Goal: Task Accomplishment & Management: Manage account settings

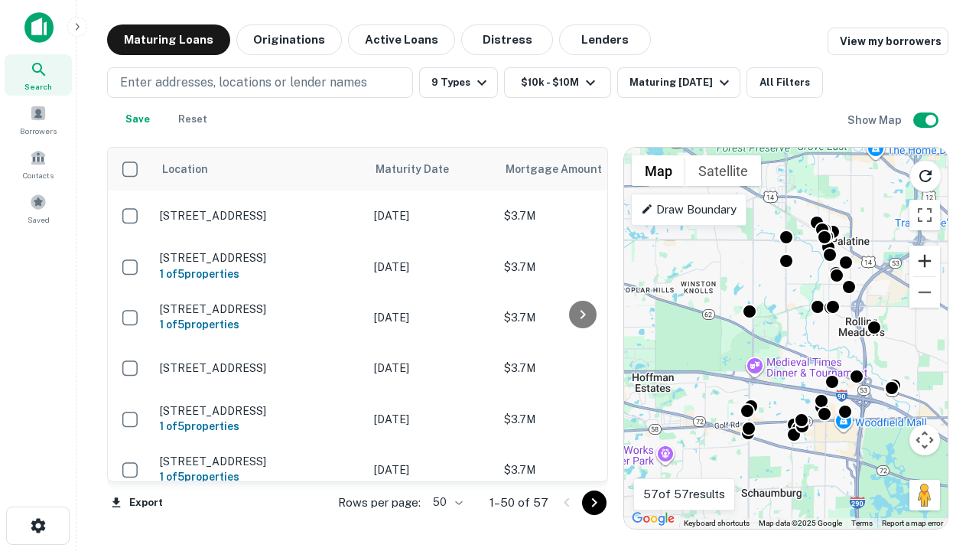
click at [925, 261] on button "Zoom in" at bounding box center [924, 261] width 31 height 31
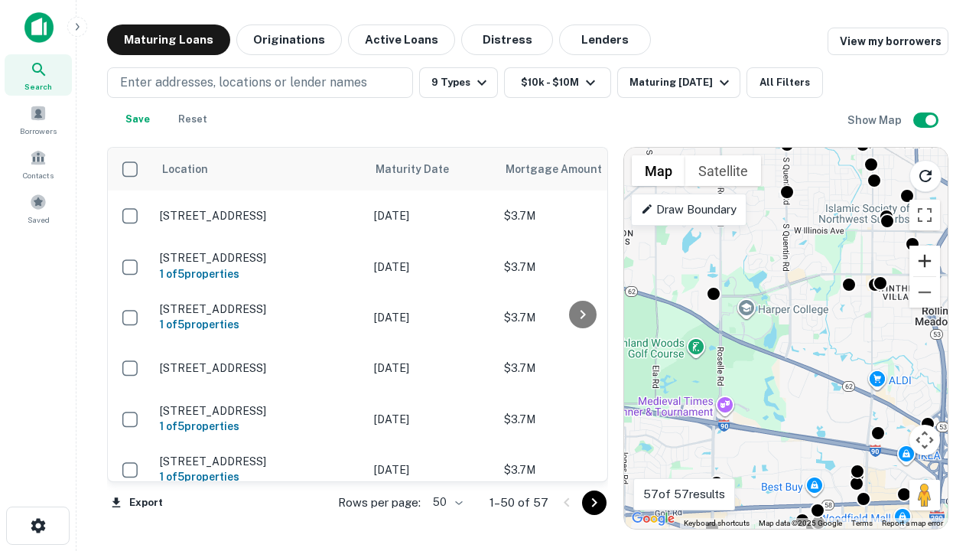
click at [925, 261] on button "Zoom in" at bounding box center [924, 261] width 31 height 31
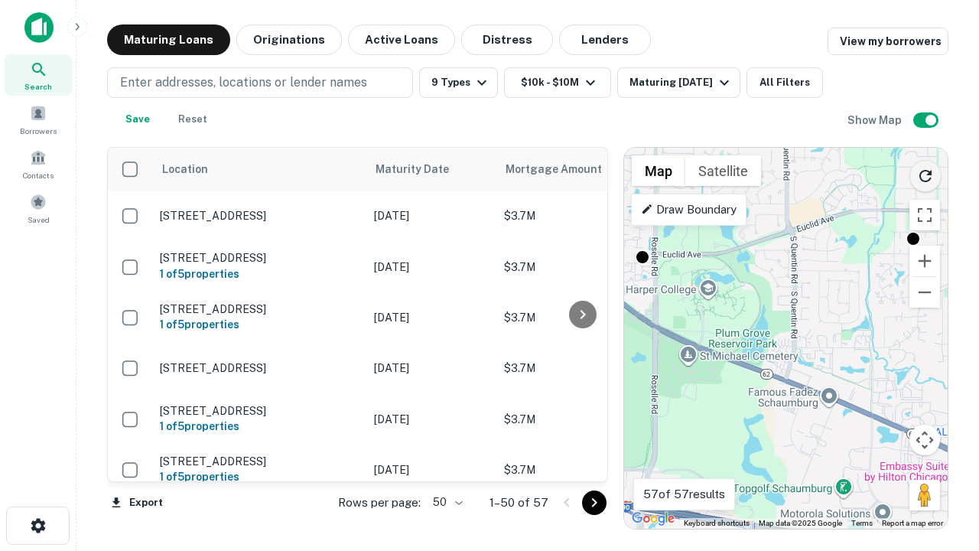
click at [926, 173] on icon "Reload search area" at bounding box center [925, 176] width 18 height 18
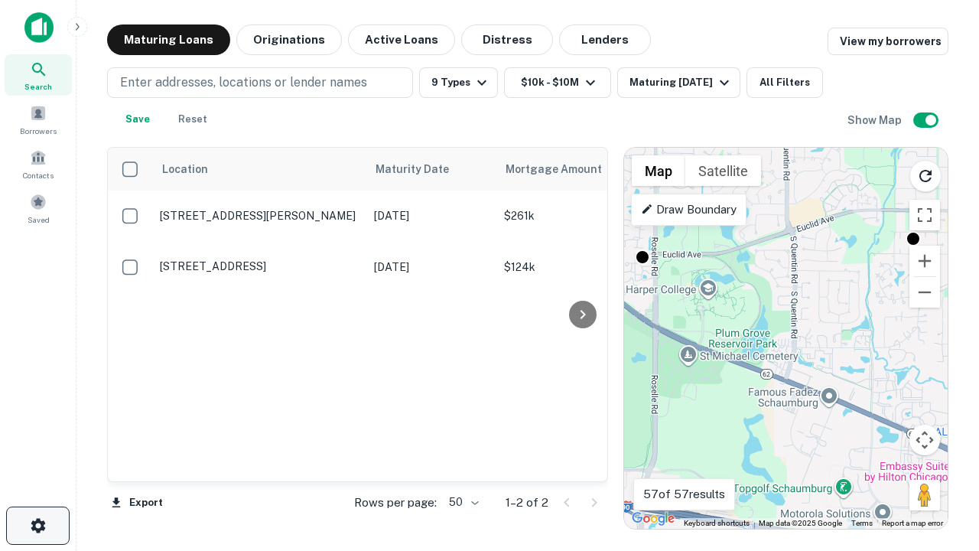
click at [37, 526] on icon "button" at bounding box center [38, 525] width 18 height 18
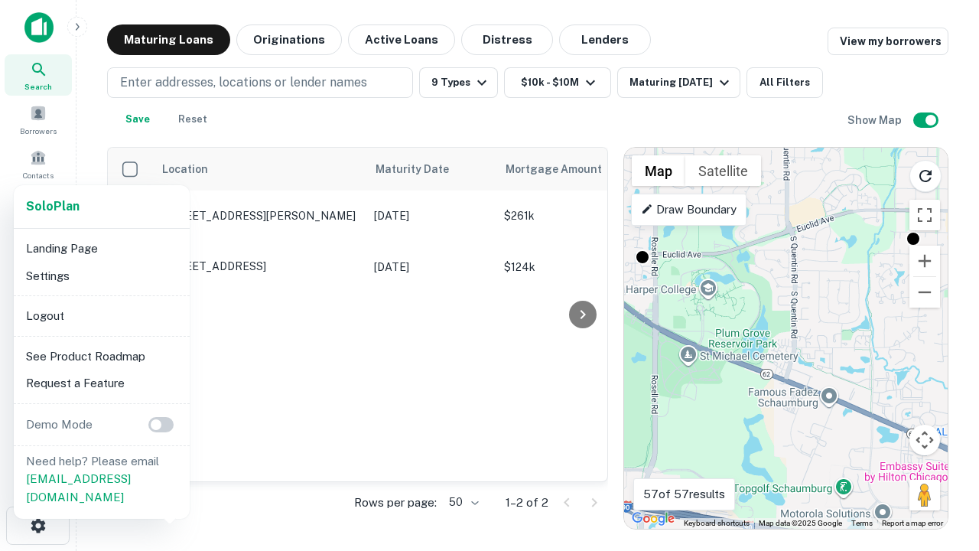
click at [101, 315] on li "Logout" at bounding box center [102, 316] width 164 height 28
